Goal: Task Accomplishment & Management: Complete application form

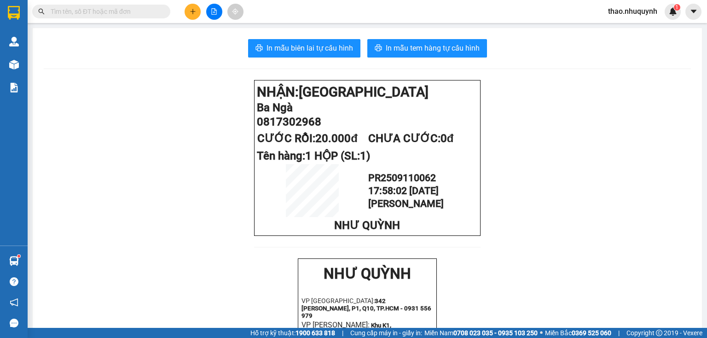
click at [149, 14] on input "text" at bounding box center [105, 11] width 109 height 10
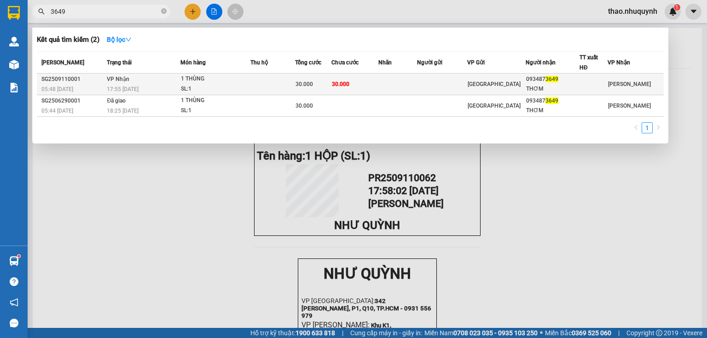
type input "3649"
click at [292, 82] on td at bounding box center [272, 85] width 45 height 22
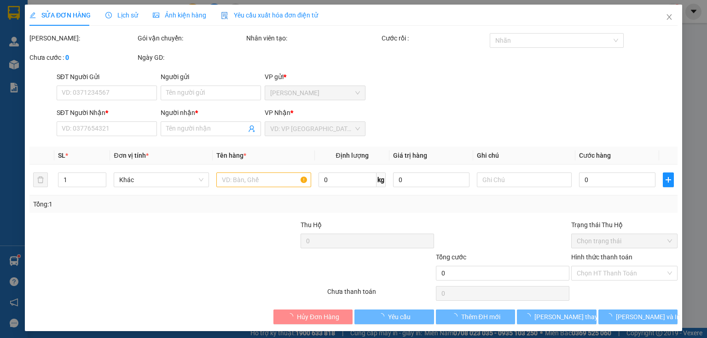
type input "0934873649"
type input "THƠM"
type input "30.000"
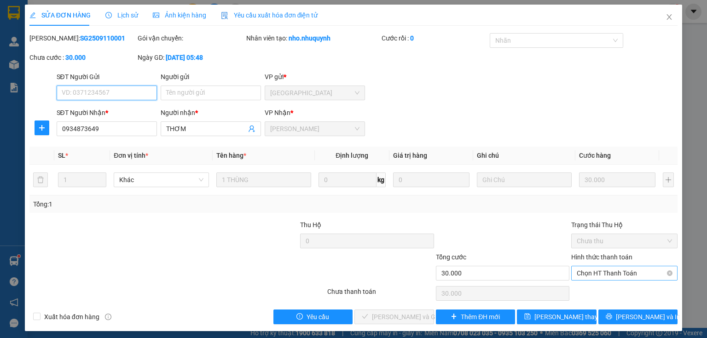
click at [580, 269] on span "Chọn HT Thanh Toán" at bounding box center [624, 273] width 95 height 14
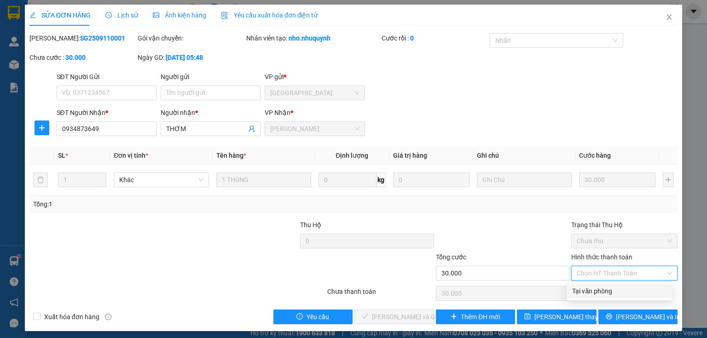
click at [585, 289] on div "Tại văn phòng" at bounding box center [619, 291] width 95 height 10
type input "0"
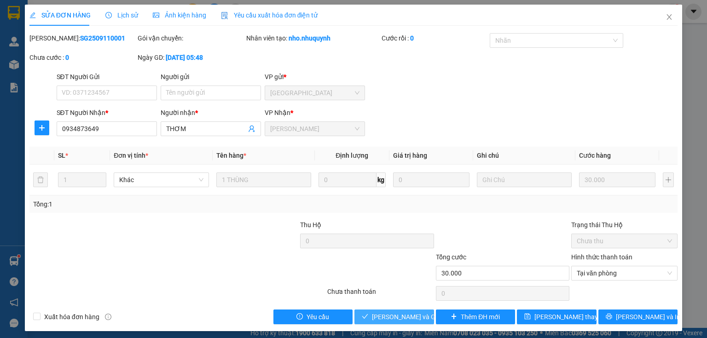
click at [388, 314] on span "[PERSON_NAME] và Giao hàng" at bounding box center [416, 317] width 88 height 10
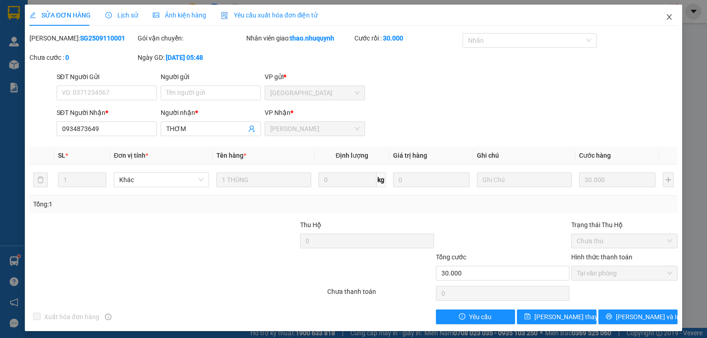
click at [660, 19] on span "Close" at bounding box center [669, 18] width 26 height 26
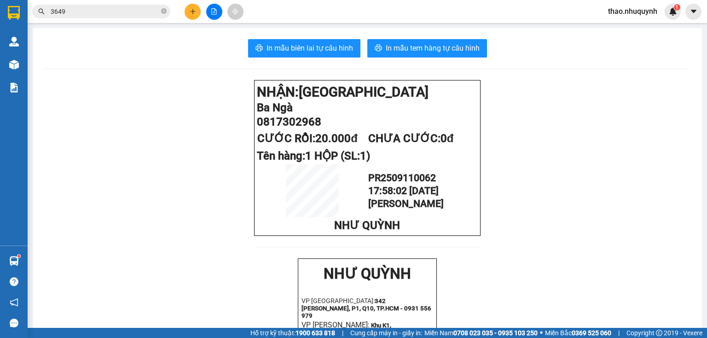
drag, startPoint x: 163, startPoint y: 13, endPoint x: 114, endPoint y: 0, distance: 50.9
click at [163, 13] on icon "close-circle" at bounding box center [164, 11] width 6 height 6
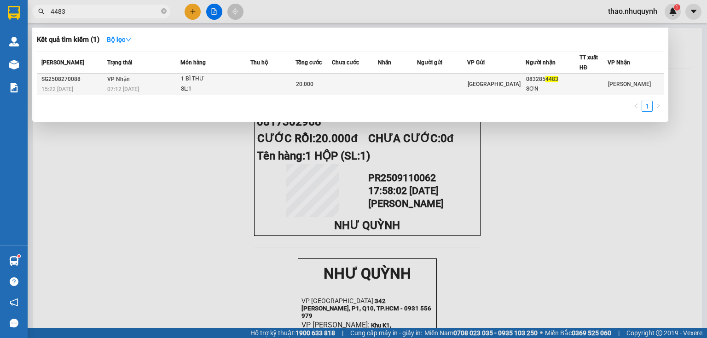
type input "4483"
click at [266, 83] on td at bounding box center [272, 85] width 45 height 22
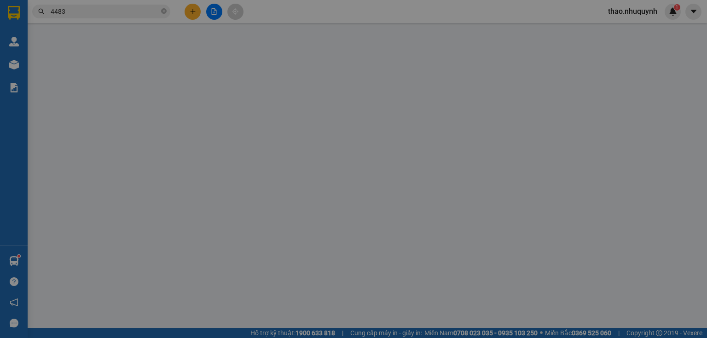
type input "0832854483"
type input "SƠN"
type input "20.000"
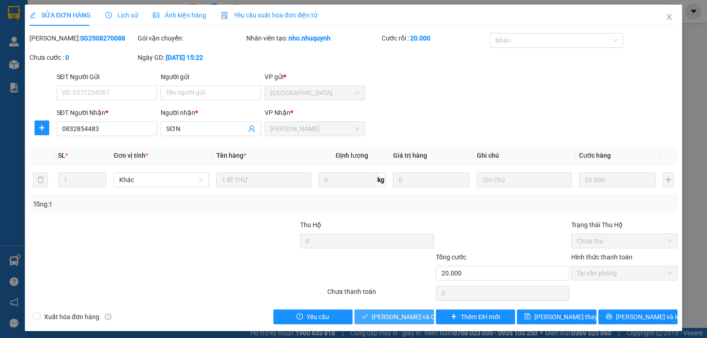
click at [401, 313] on span "[PERSON_NAME] và Giao hàng" at bounding box center [416, 317] width 88 height 10
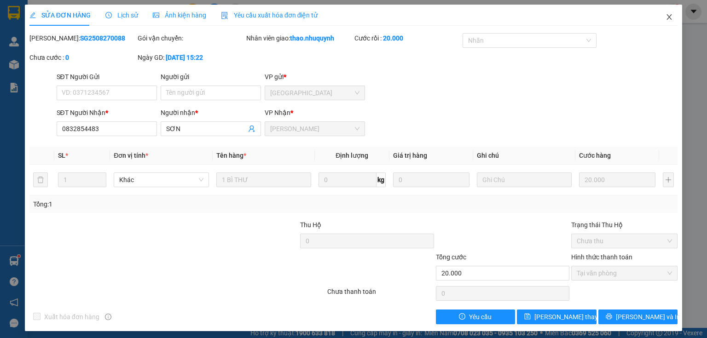
click at [667, 17] on icon "close" at bounding box center [669, 17] width 5 height 6
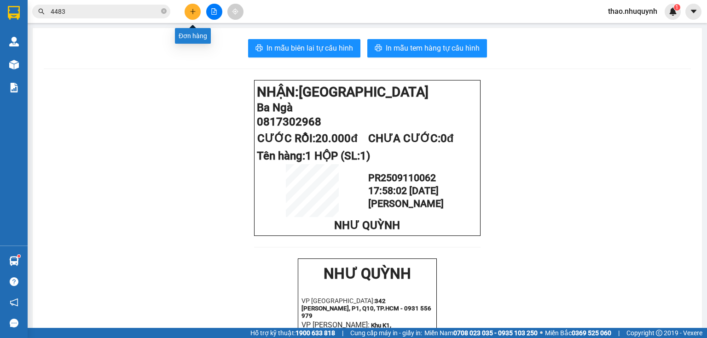
click at [193, 11] on icon "plus" at bounding box center [193, 11] width 6 height 6
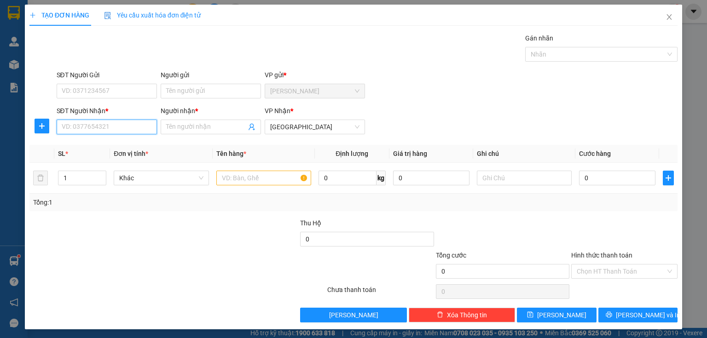
click at [123, 127] on input "SĐT Người Nhận *" at bounding box center [107, 127] width 100 height 15
type input "0989002446"
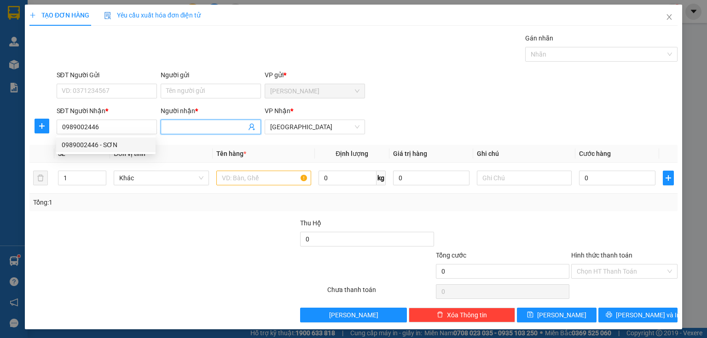
click at [179, 127] on input "Người nhận *" at bounding box center [206, 127] width 80 height 10
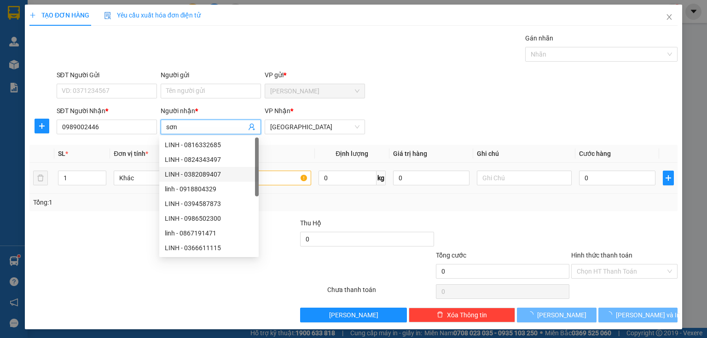
type input "sơn"
click at [269, 179] on body "Kết quả tìm kiếm ( 1 ) Bộ lọc Mã ĐH Trạng thái Món hàng Thu hộ Tổng cước Chưa c…" at bounding box center [353, 169] width 707 height 338
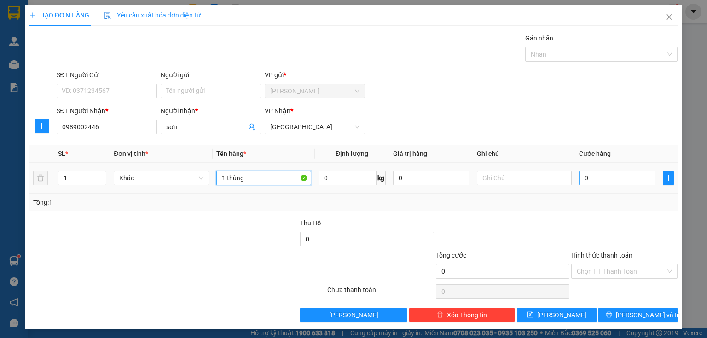
type input "1 thùng"
click at [595, 182] on input "0" at bounding box center [617, 178] width 76 height 15
type input "3"
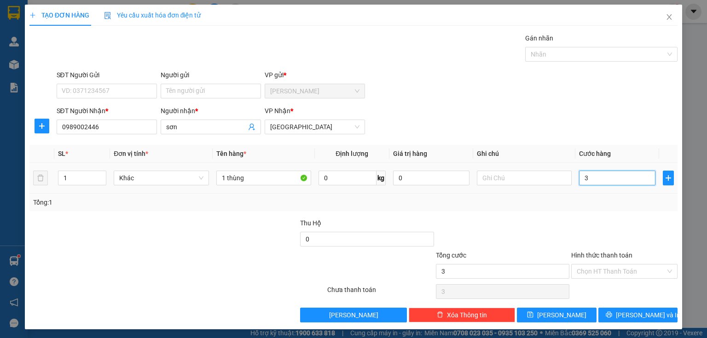
type input "30"
type input "300"
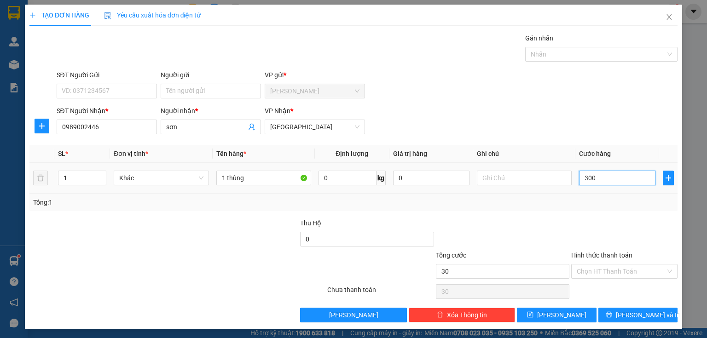
type input "300"
type input "3.000"
type input "30.000"
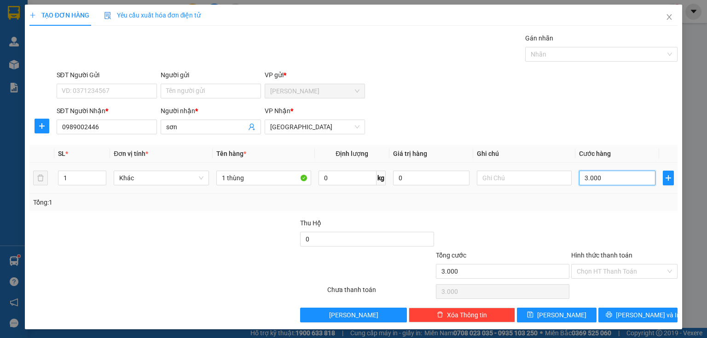
type input "30.000"
click at [593, 269] on input "Hình thức thanh toán" at bounding box center [621, 272] width 89 height 14
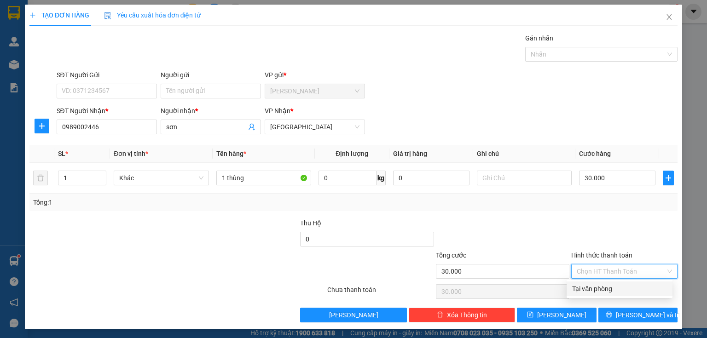
click at [590, 290] on div "Tại văn phòng" at bounding box center [619, 289] width 95 height 10
type input "0"
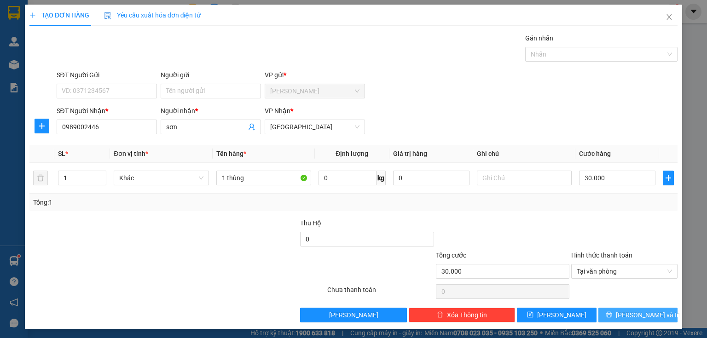
click at [612, 315] on button "[PERSON_NAME] và In" at bounding box center [638, 315] width 80 height 15
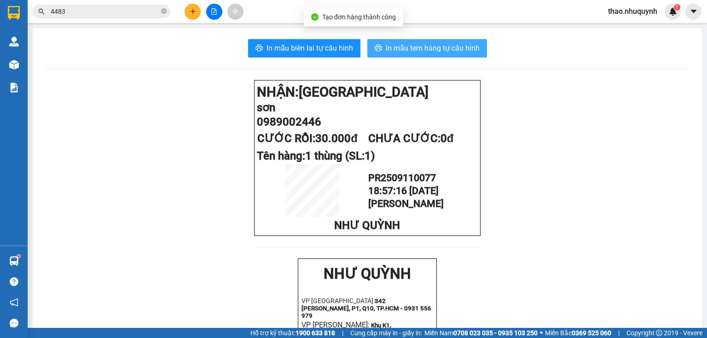
click at [408, 40] on button "In mẫu tem hàng tự cấu hình" at bounding box center [427, 48] width 120 height 18
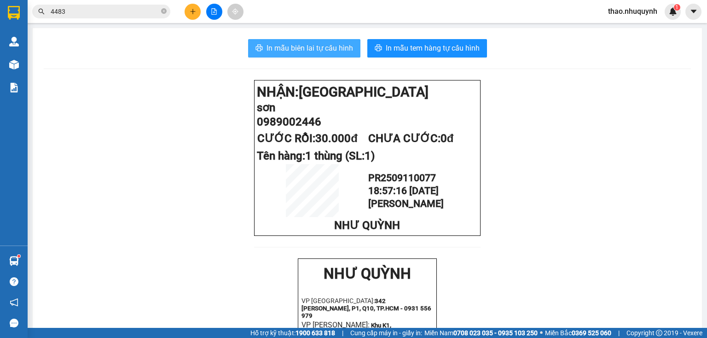
click at [296, 45] on span "In mẫu biên lai tự cấu hình" at bounding box center [309, 48] width 87 height 12
click at [163, 10] on icon "close-circle" at bounding box center [164, 11] width 6 height 6
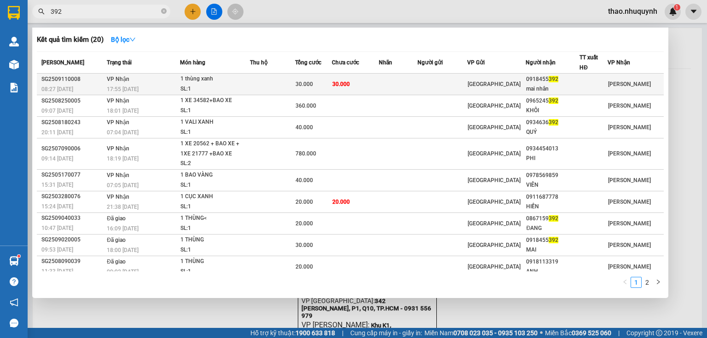
type input "392"
click at [252, 82] on td at bounding box center [272, 85] width 45 height 22
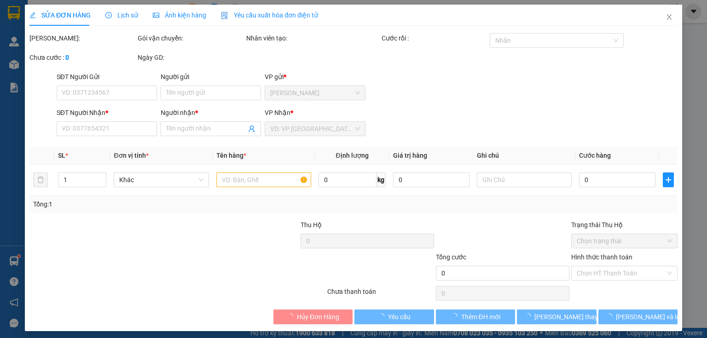
type input "0918455392"
type input "mai nhân"
type input "30.000"
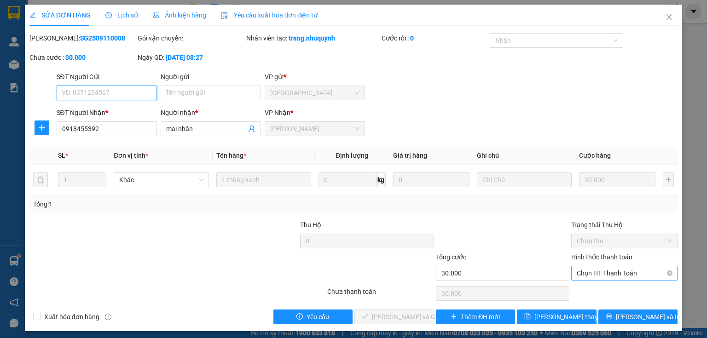
click at [604, 273] on span "Chọn HT Thanh Toán" at bounding box center [624, 273] width 95 height 14
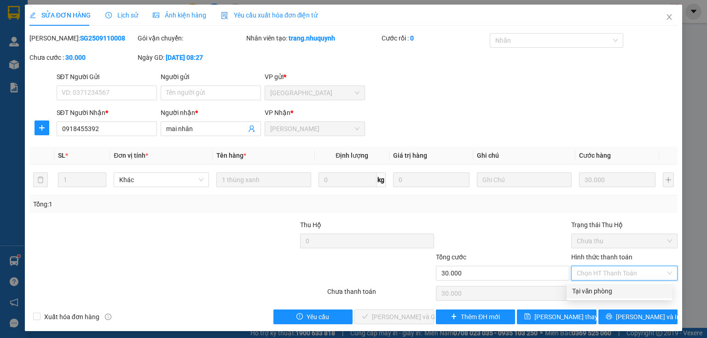
click at [597, 288] on div "Tại văn phòng" at bounding box center [619, 291] width 95 height 10
type input "0"
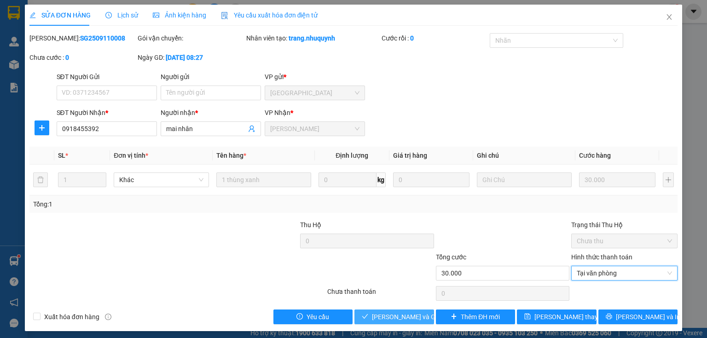
click at [394, 319] on span "[PERSON_NAME] và Giao hàng" at bounding box center [416, 317] width 88 height 10
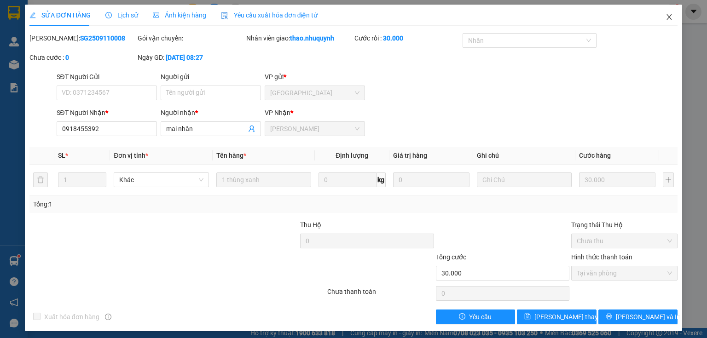
click at [667, 17] on icon "close" at bounding box center [669, 17] width 5 height 6
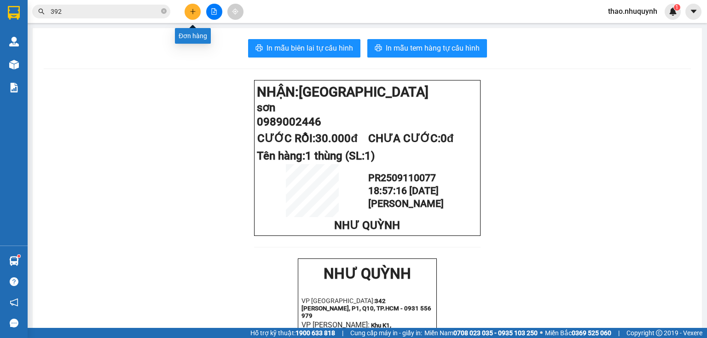
click at [195, 10] on icon "plus" at bounding box center [193, 11] width 6 height 6
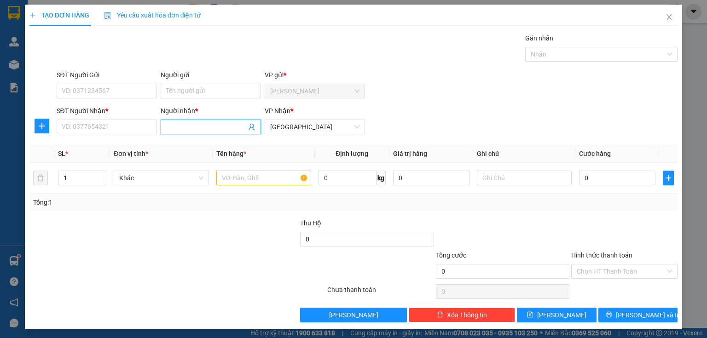
click at [178, 127] on input "Người nhận *" at bounding box center [206, 127] width 80 height 10
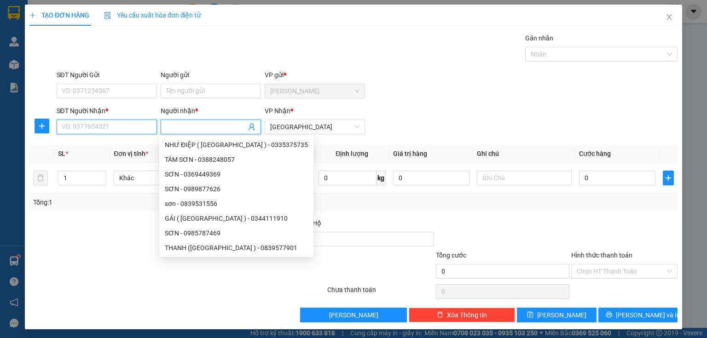
click at [98, 124] on input "SĐT Người Nhận *" at bounding box center [107, 127] width 100 height 15
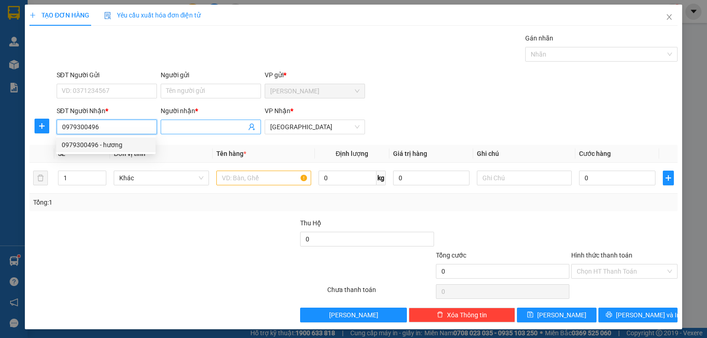
type input "0979300496"
click at [175, 122] on input "Người nhận *" at bounding box center [206, 127] width 80 height 10
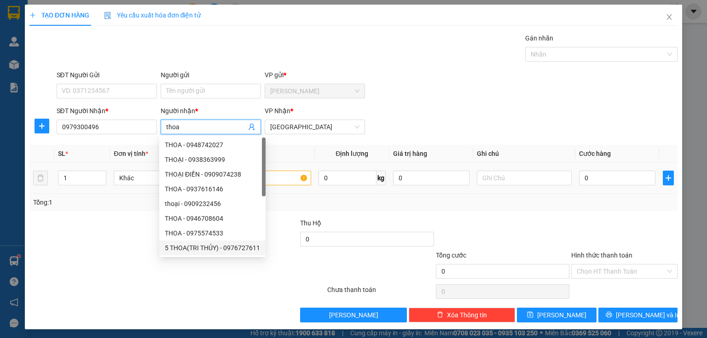
type input "thoa"
click at [289, 180] on input "text" at bounding box center [263, 178] width 95 height 15
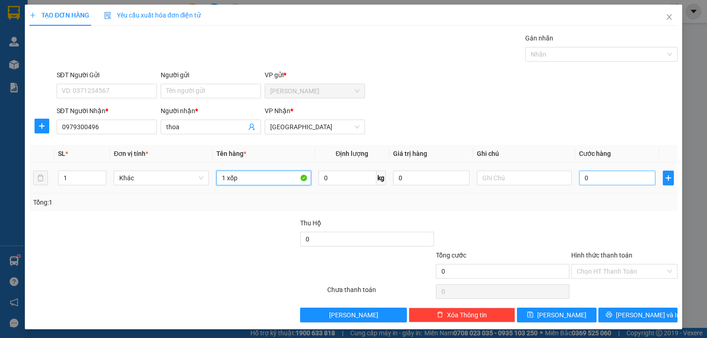
type input "1 xốp"
click at [598, 178] on input "0" at bounding box center [617, 178] width 76 height 15
type input "4"
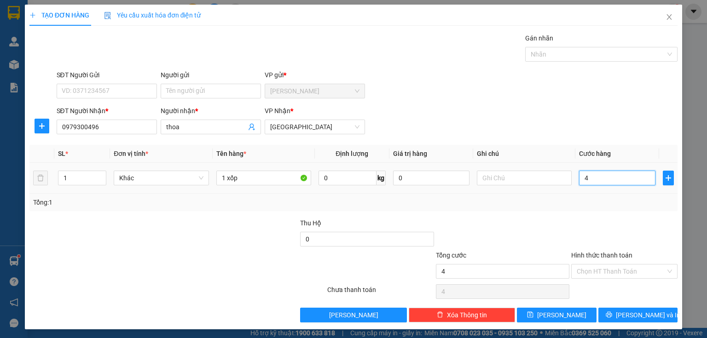
type input "40"
type input "400"
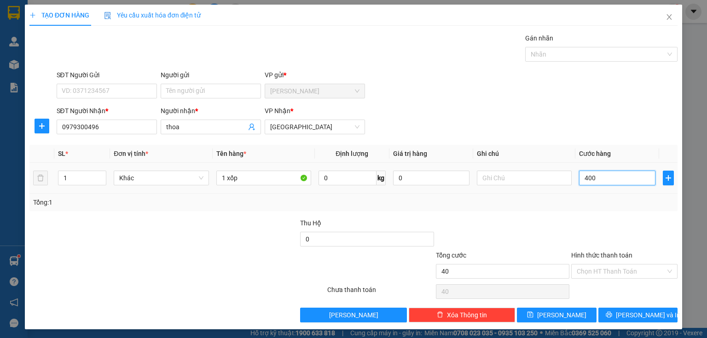
type input "400"
type input "4.000"
type input "40.000"
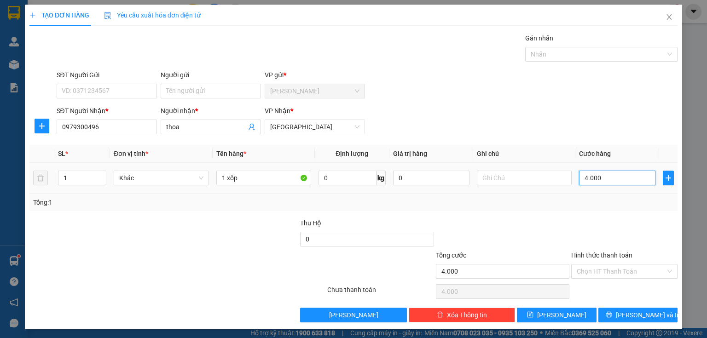
type input "40.000"
click at [631, 311] on span "[PERSON_NAME] và In" at bounding box center [648, 315] width 64 height 10
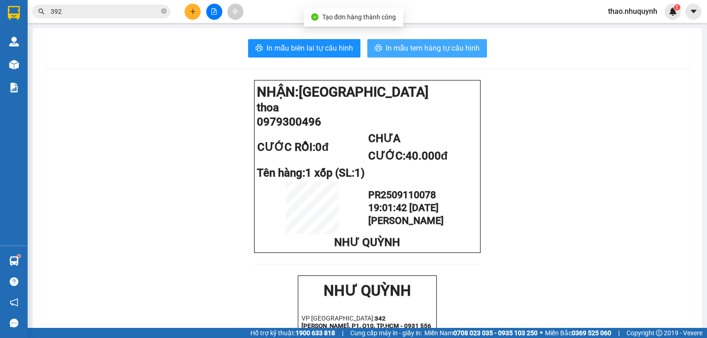
click at [393, 52] on span "In mẫu tem hàng tự cấu hình" at bounding box center [433, 48] width 94 height 12
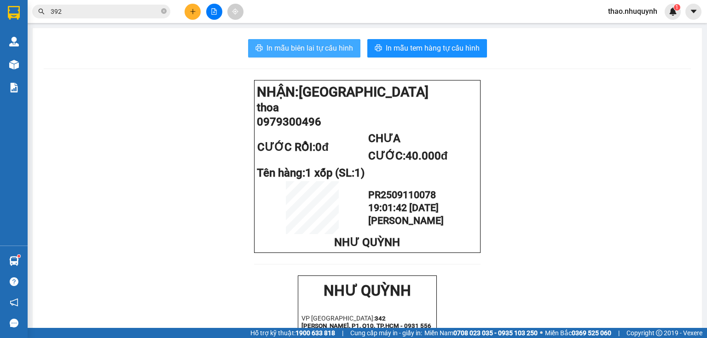
click at [304, 44] on span "In mẫu biên lai tự cấu hình" at bounding box center [309, 48] width 87 height 12
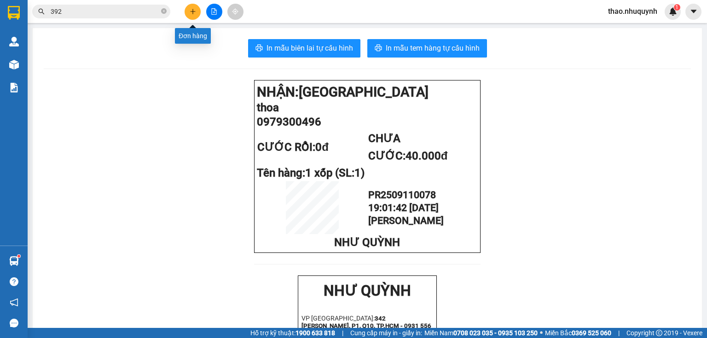
click at [191, 12] on icon "plus" at bounding box center [193, 11] width 6 height 6
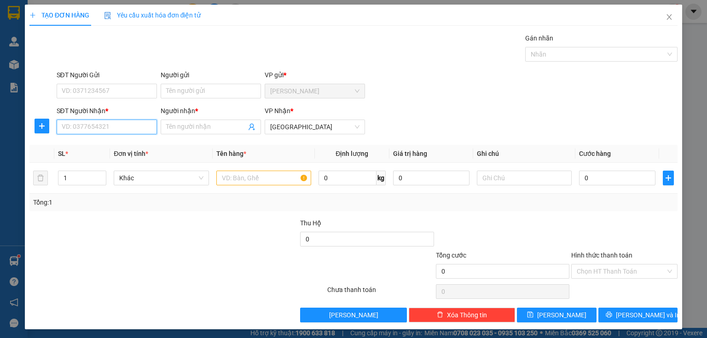
click at [110, 128] on input "SĐT Người Nhận *" at bounding box center [107, 127] width 100 height 15
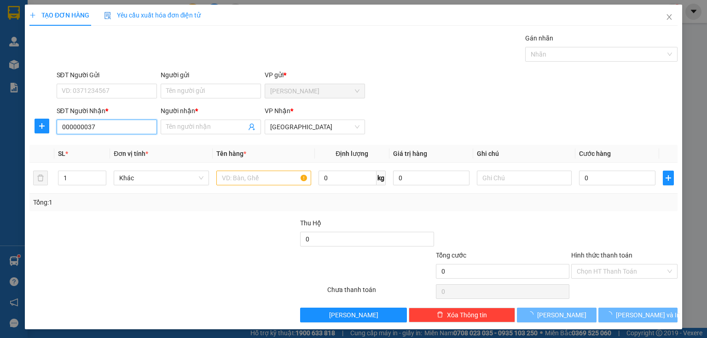
type input "0000000377"
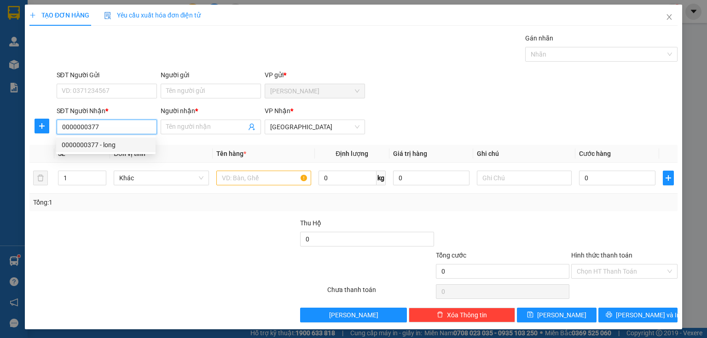
click at [92, 144] on div "0000000377 - long" at bounding box center [106, 145] width 88 height 10
type input "long"
type input "20.000"
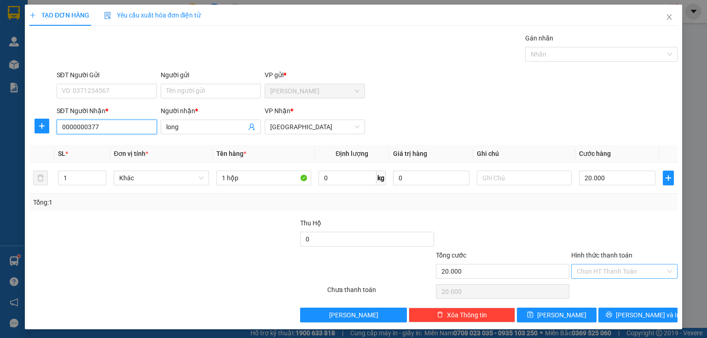
type input "0000000377"
click at [590, 265] on input "Hình thức thanh toán" at bounding box center [621, 272] width 89 height 14
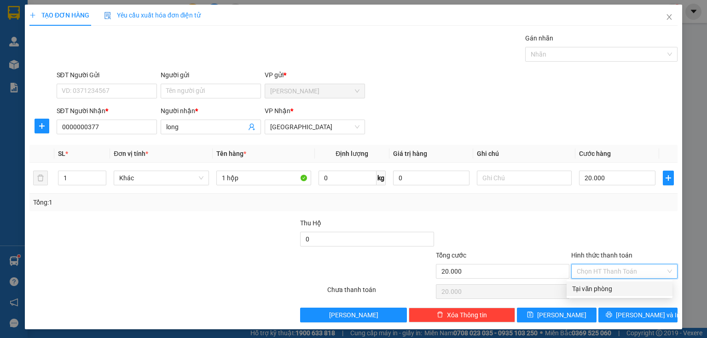
click at [593, 288] on div "Tại văn phòng" at bounding box center [619, 289] width 95 height 10
type input "0"
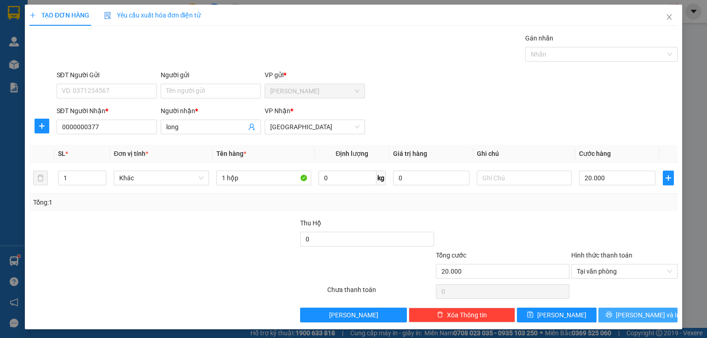
click at [600, 313] on button "[PERSON_NAME] và In" at bounding box center [638, 315] width 80 height 15
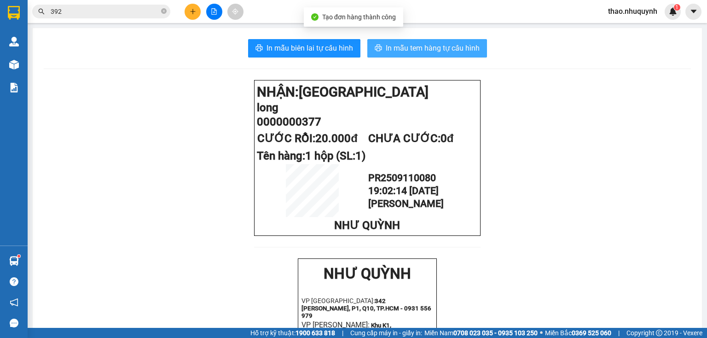
click at [411, 44] on span "In mẫu tem hàng tự cấu hình" at bounding box center [433, 48] width 94 height 12
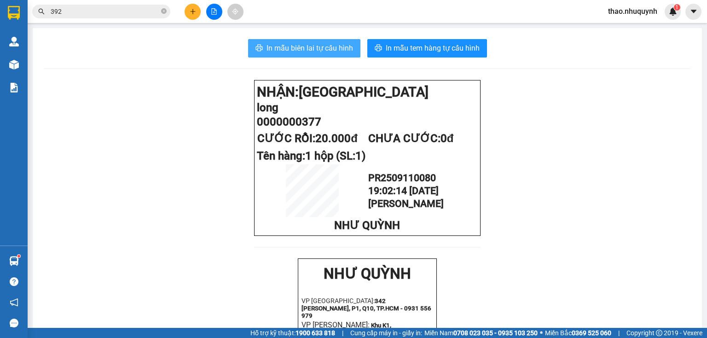
click at [284, 45] on span "In mẫu biên lai tự cấu hình" at bounding box center [309, 48] width 87 height 12
click at [165, 11] on icon "close-circle" at bounding box center [164, 11] width 6 height 6
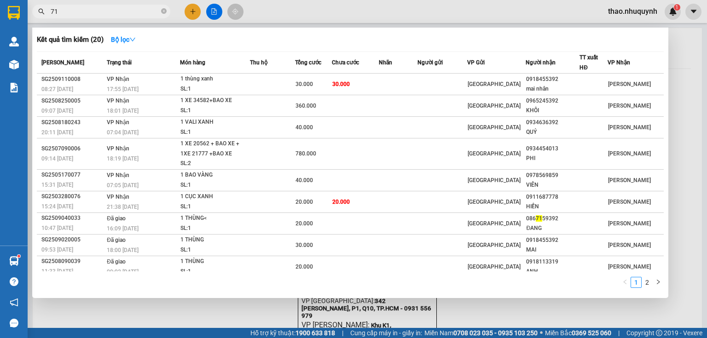
type input "713"
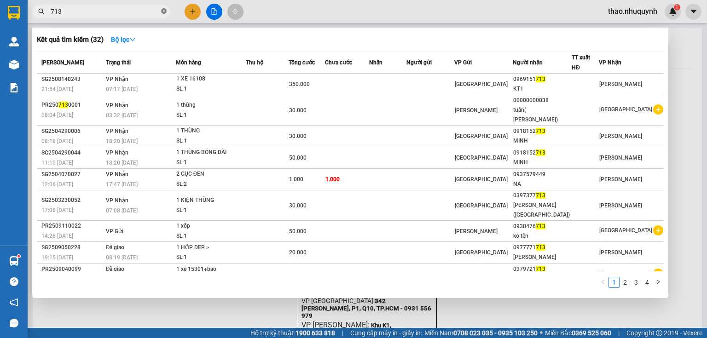
click at [164, 11] on icon "close-circle" at bounding box center [164, 11] width 6 height 6
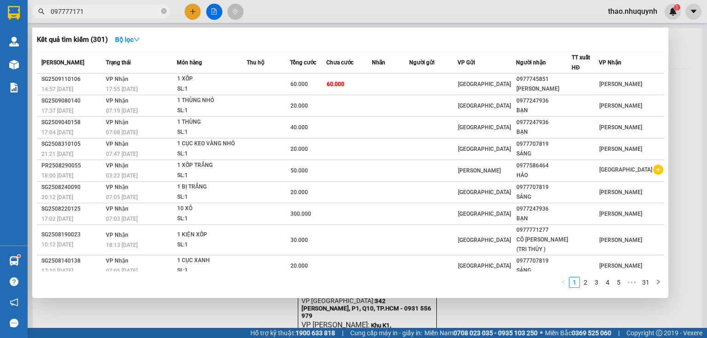
type input "0977771713"
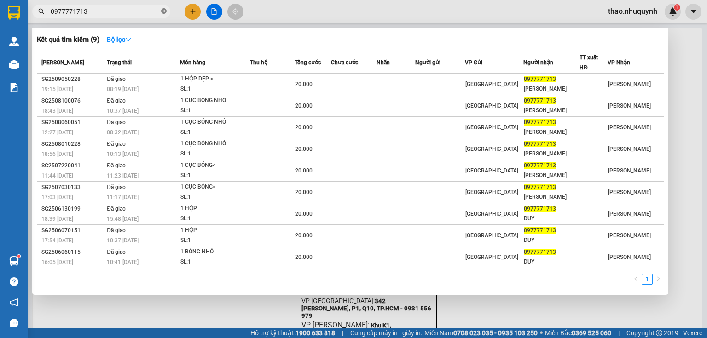
click at [166, 11] on icon "close-circle" at bounding box center [164, 11] width 6 height 6
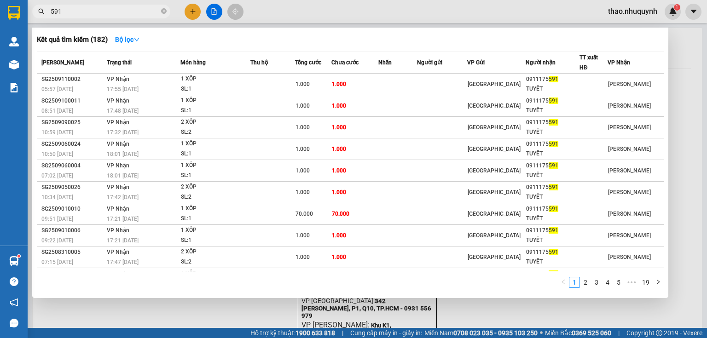
type input "591"
click at [163, 11] on icon "close-circle" at bounding box center [164, 11] width 6 height 6
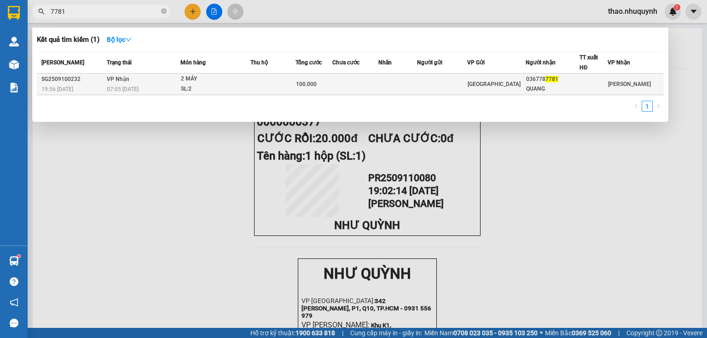
type input "7781"
click at [198, 84] on div "SL: 2" at bounding box center [215, 89] width 69 height 10
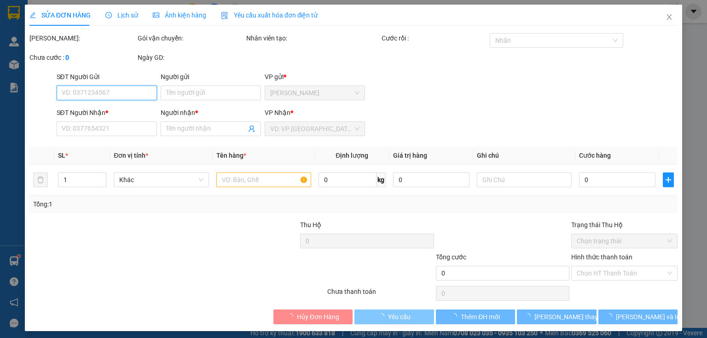
type input "0367787781"
type input "QUANG"
type input "100.000"
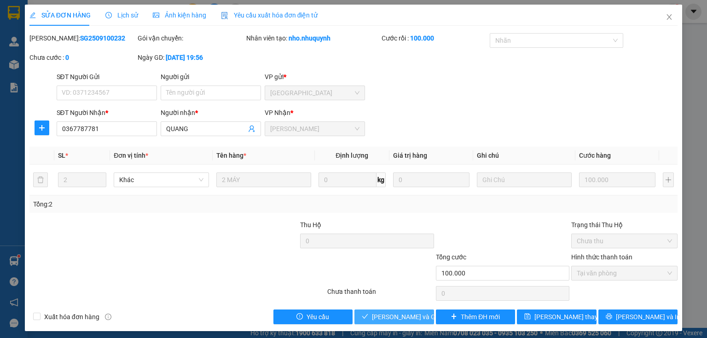
click at [396, 317] on span "[PERSON_NAME] và Giao hàng" at bounding box center [416, 317] width 88 height 10
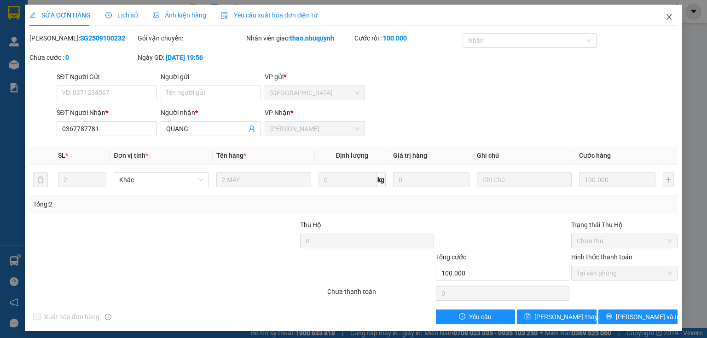
click at [666, 17] on icon "close" at bounding box center [669, 16] width 7 height 7
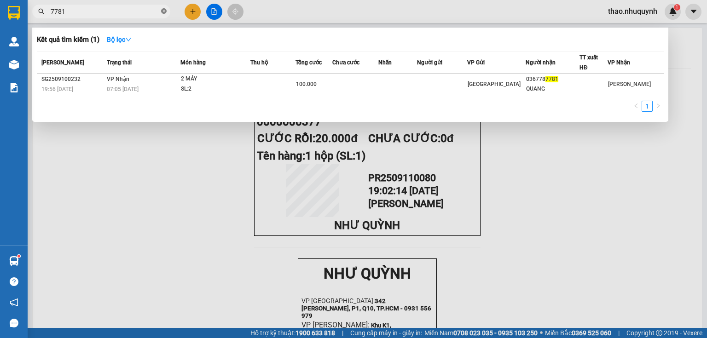
click at [164, 9] on icon "close-circle" at bounding box center [164, 11] width 6 height 6
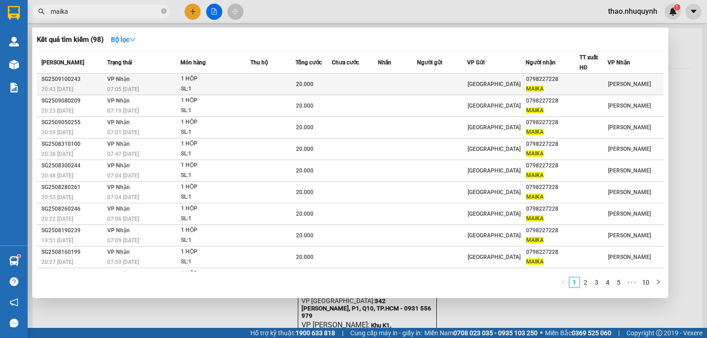
type input "maika"
click at [323, 83] on div "20.000" at bounding box center [313, 84] width 35 height 10
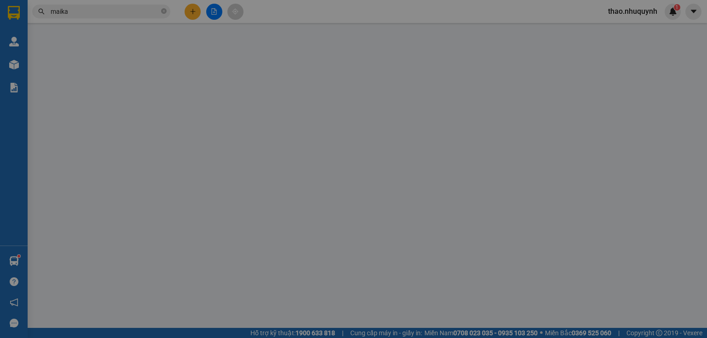
type input "0798227228"
type input "MAIKA"
type input "20.000"
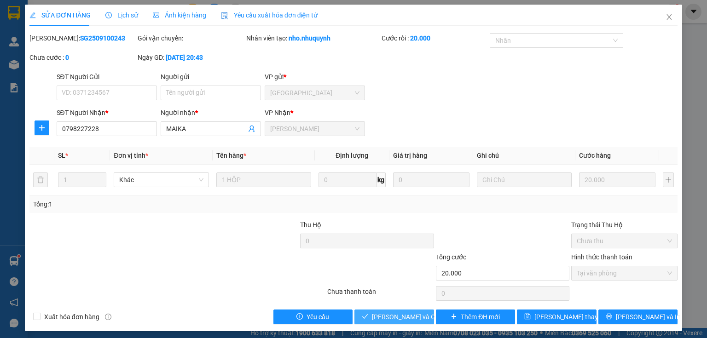
click at [392, 317] on span "[PERSON_NAME] và Giao hàng" at bounding box center [416, 317] width 88 height 10
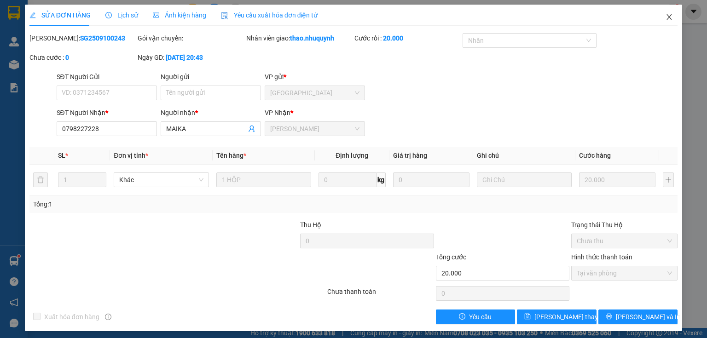
click at [666, 17] on icon "close" at bounding box center [669, 16] width 7 height 7
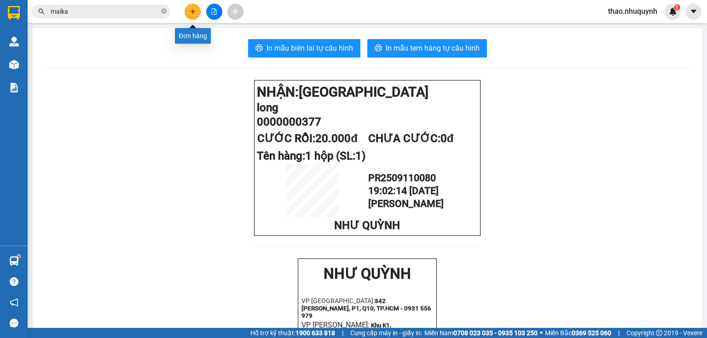
click at [188, 14] on button at bounding box center [193, 12] width 16 height 16
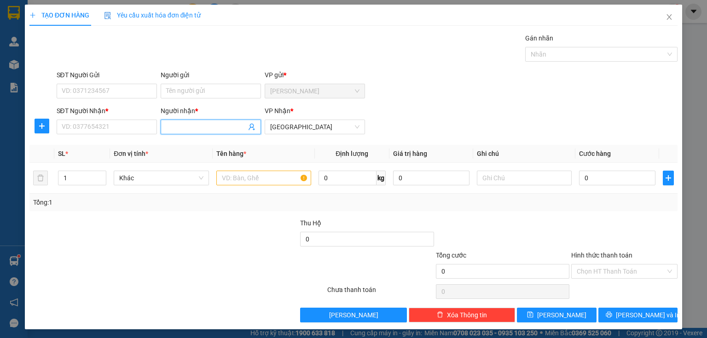
click at [172, 129] on input "Người nhận *" at bounding box center [206, 127] width 80 height 10
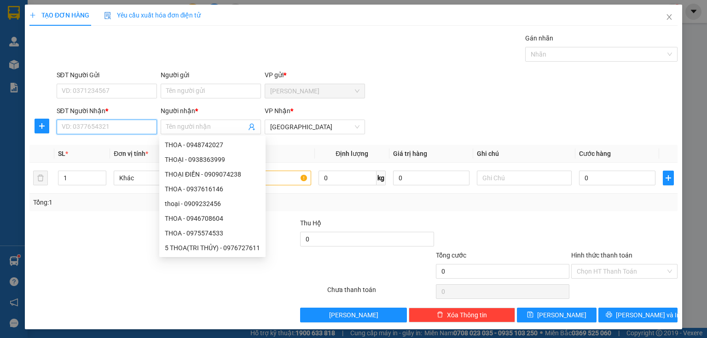
click at [92, 127] on input "SĐT Người Nhận *" at bounding box center [107, 127] width 100 height 15
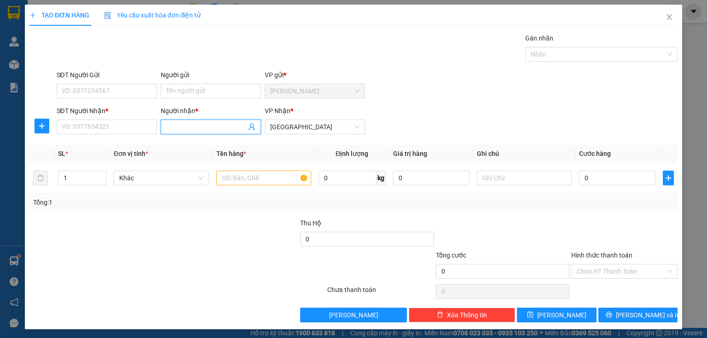
click at [180, 129] on input "Người nhận *" at bounding box center [206, 127] width 80 height 10
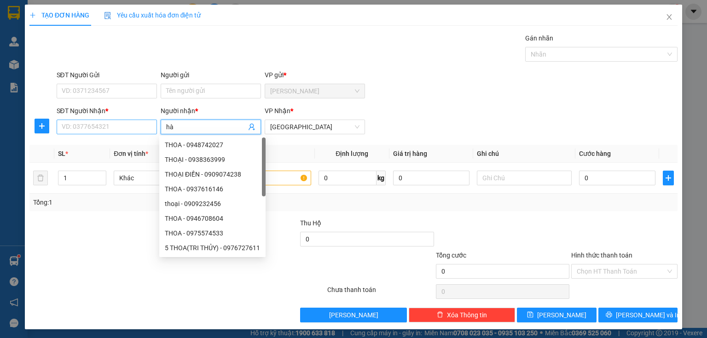
type input "hà"
click at [136, 127] on input "SĐT Người Nhận *" at bounding box center [107, 127] width 100 height 15
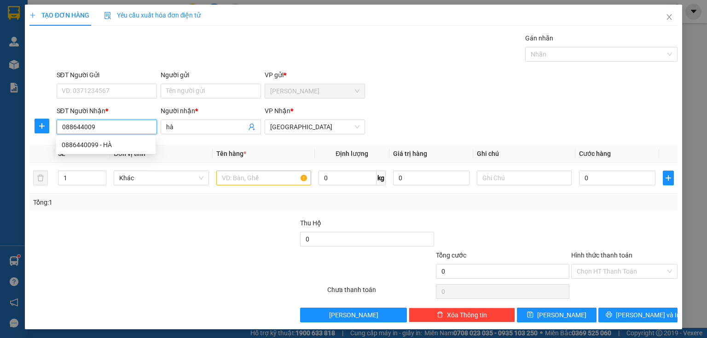
type input "0886440099"
click at [87, 142] on div "0886440099 - HÀ" at bounding box center [106, 145] width 88 height 10
type input "HÀ"
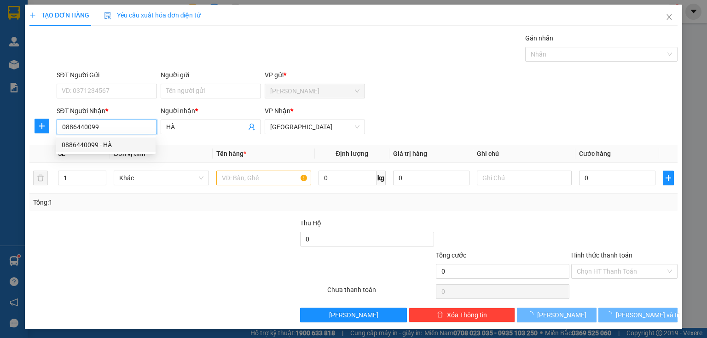
type input "350.000"
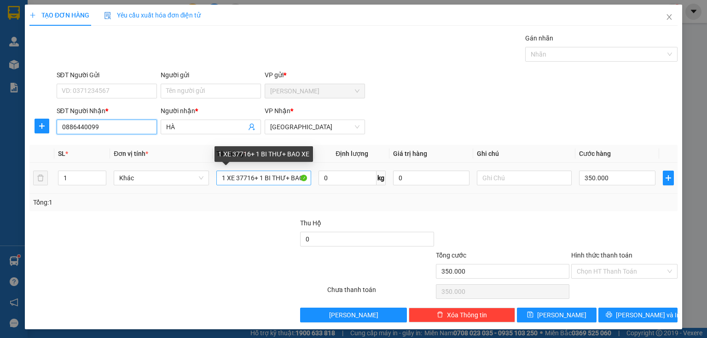
type input "0886440099"
click at [268, 176] on input "1 XE 37716+ 1 BI THƯ+ BAO XE" at bounding box center [263, 178] width 95 height 15
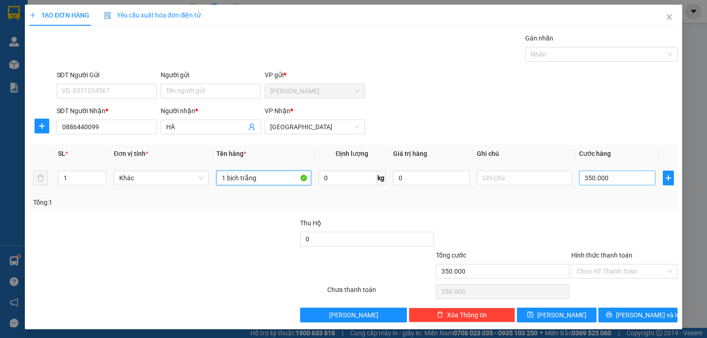
type input "1 bịch trắng"
click at [615, 176] on input "350.000" at bounding box center [617, 178] width 76 height 15
type input "2"
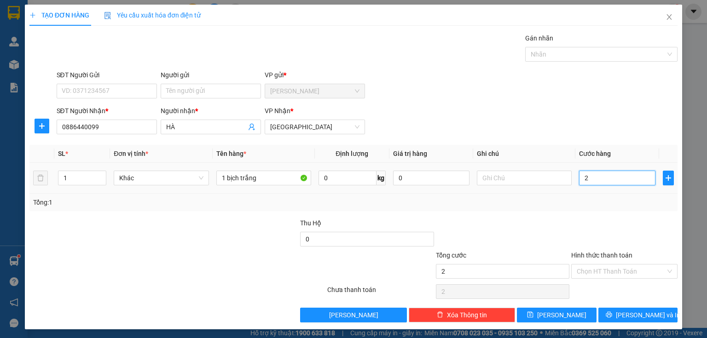
type input "20"
type input "200"
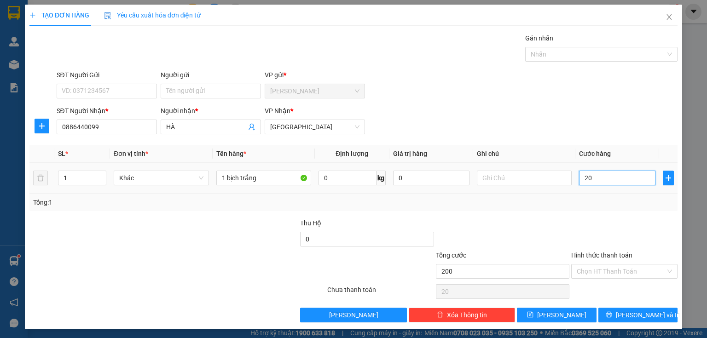
type input "200"
type input "2.000"
type input "20.000"
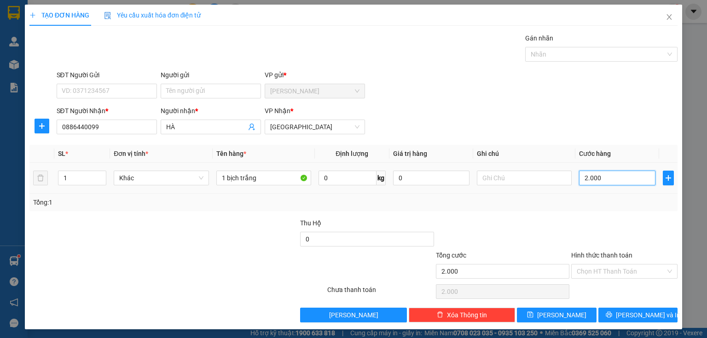
type input "20.000"
click at [591, 268] on input "Hình thức thanh toán" at bounding box center [621, 272] width 89 height 14
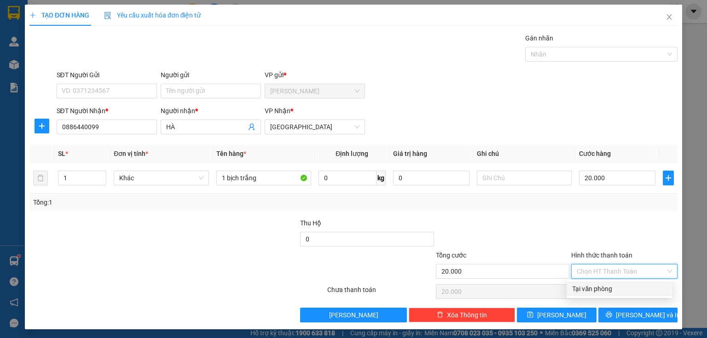
click at [591, 286] on div "Tại văn phòng" at bounding box center [619, 289] width 95 height 10
type input "0"
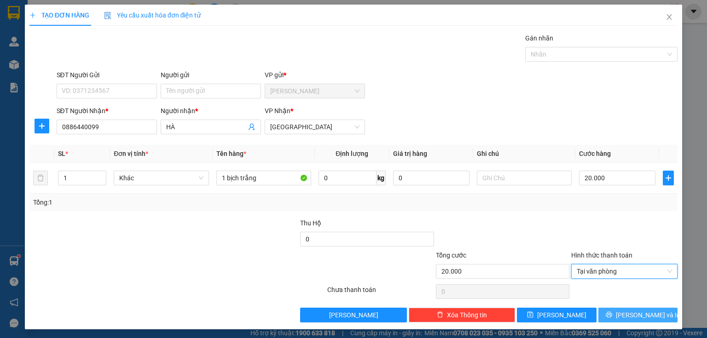
click at [600, 312] on button "[PERSON_NAME] và In" at bounding box center [638, 315] width 80 height 15
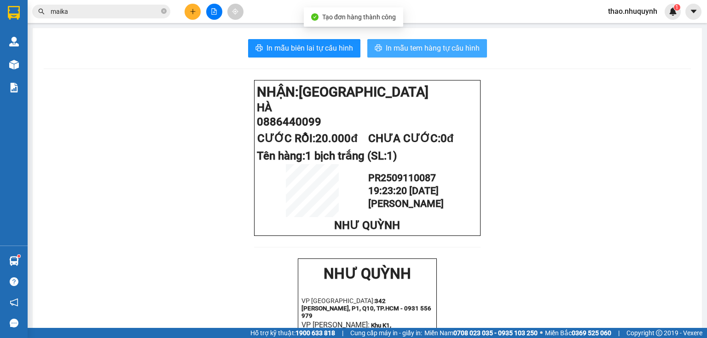
click at [424, 46] on span "In mẫu tem hàng tự cấu hình" at bounding box center [433, 48] width 94 height 12
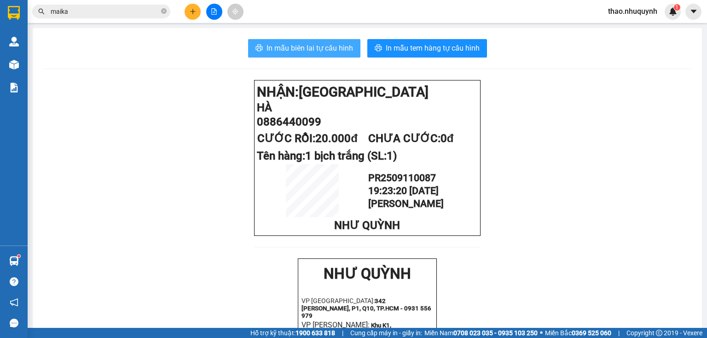
click at [290, 49] on span "In mẫu biên lai tự cấu hình" at bounding box center [309, 48] width 87 height 12
click at [105, 11] on input "maika" at bounding box center [105, 11] width 109 height 10
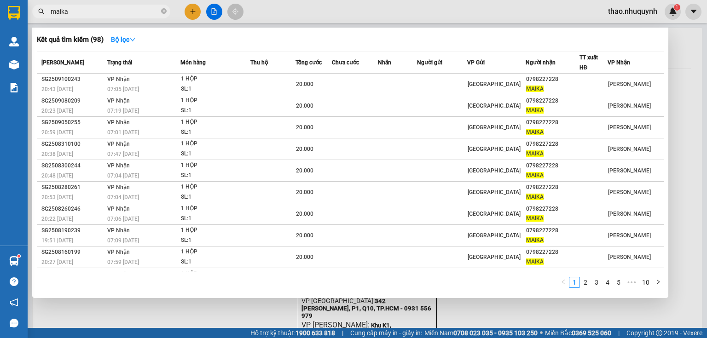
click at [105, 11] on input "maika" at bounding box center [105, 11] width 109 height 10
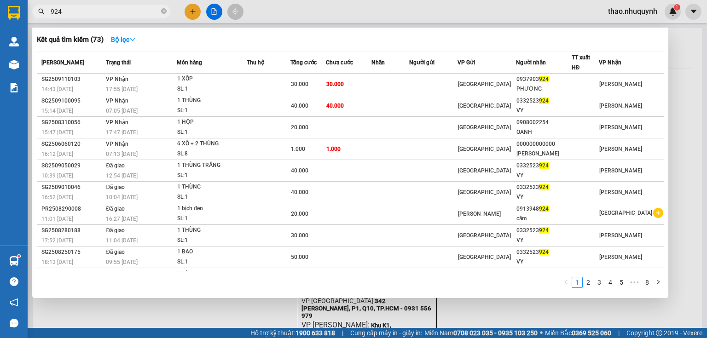
type input "924"
click at [165, 9] on icon "close-circle" at bounding box center [164, 11] width 6 height 6
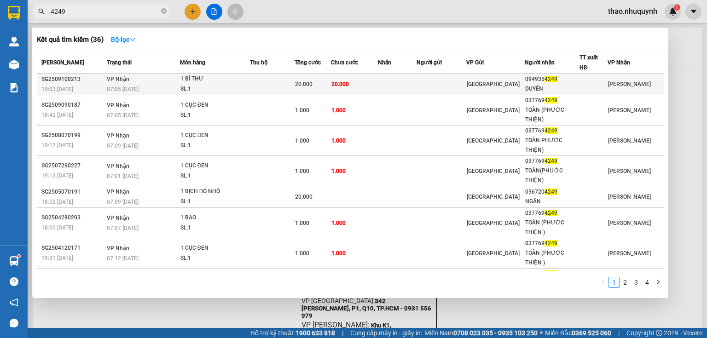
type input "4249"
click at [241, 80] on div "1 BÌ THƯ" at bounding box center [214, 79] width 69 height 10
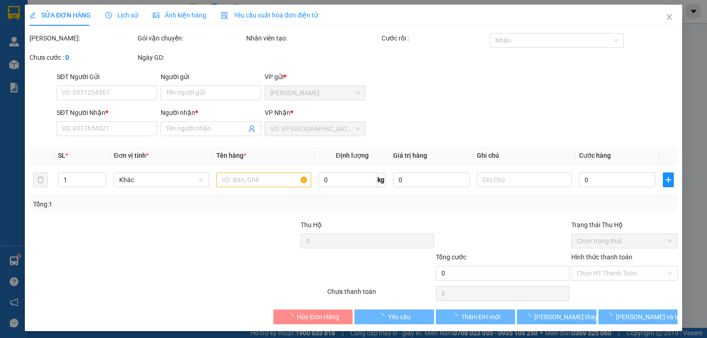
type input "0949354249"
type input "DUYÊN"
type input "20.000"
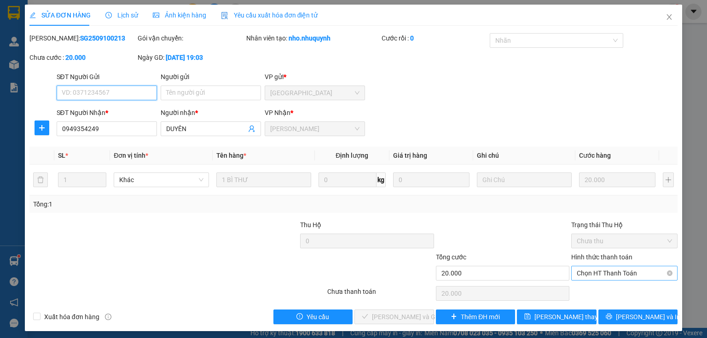
click at [587, 273] on span "Chọn HT Thanh Toán" at bounding box center [624, 273] width 95 height 14
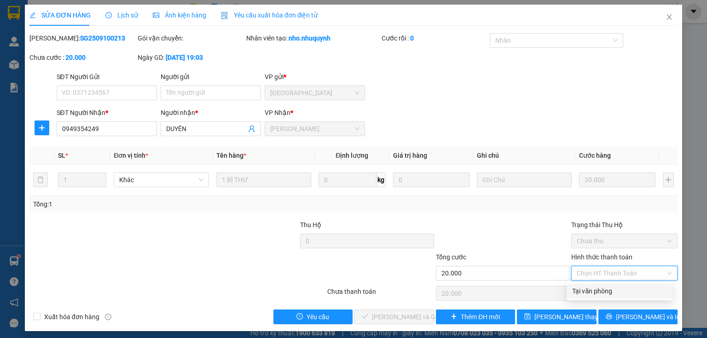
click at [586, 295] on div "Tại văn phòng" at bounding box center [619, 291] width 95 height 10
type input "0"
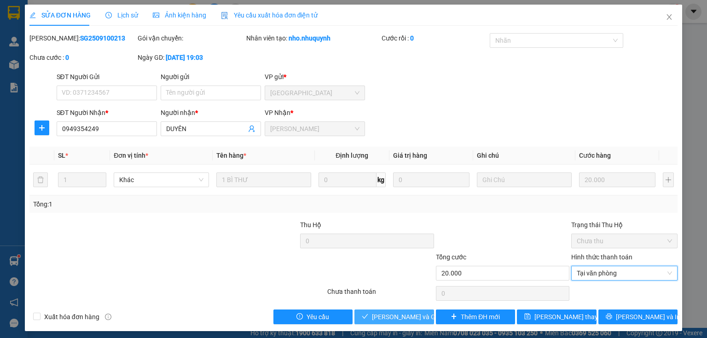
click at [398, 319] on span "[PERSON_NAME] và Giao hàng" at bounding box center [416, 317] width 88 height 10
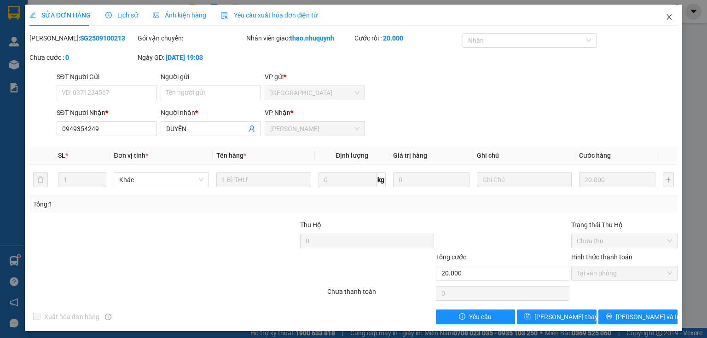
click at [667, 18] on icon "close" at bounding box center [669, 17] width 5 height 6
